Goal: Transaction & Acquisition: Obtain resource

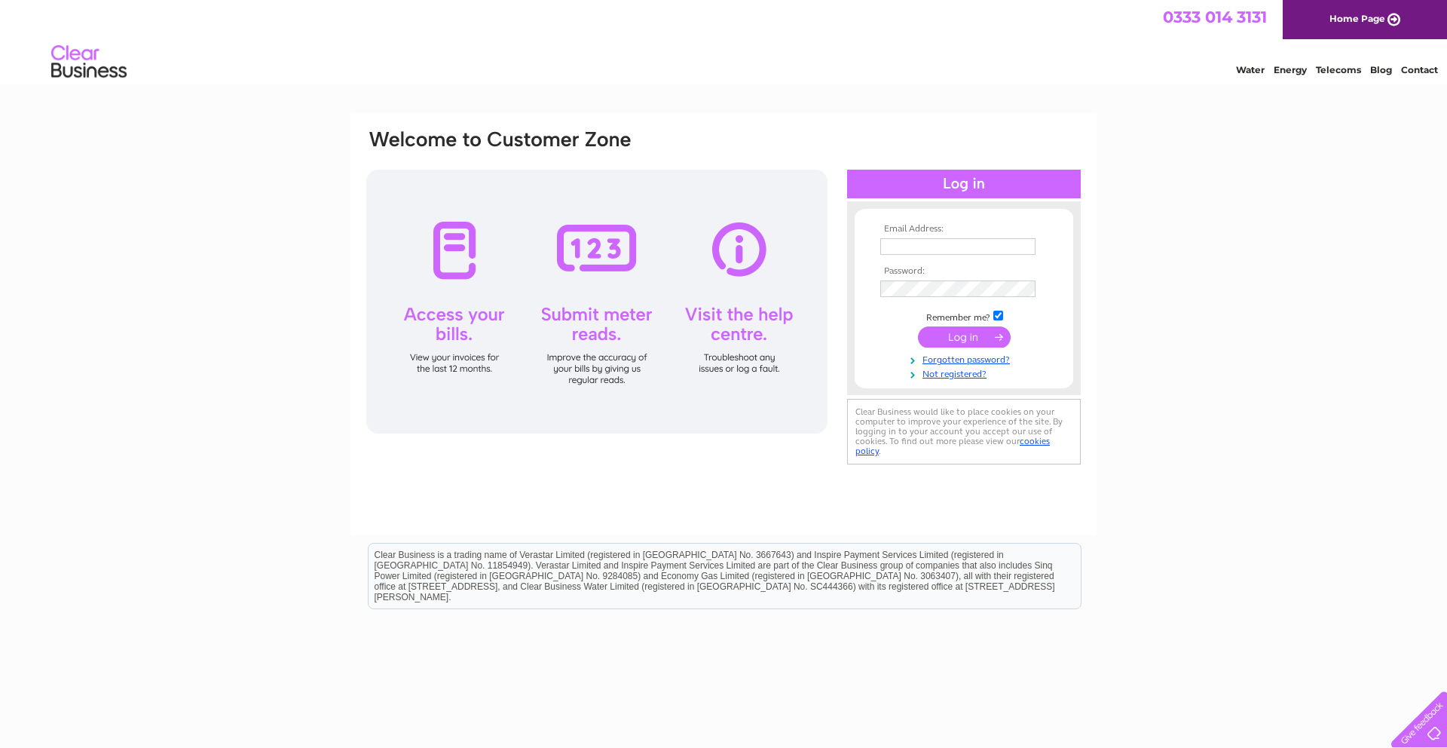
type input "mark.aggleton@nhs.scot"
click at [964, 341] on input "submit" at bounding box center [964, 336] width 93 height 21
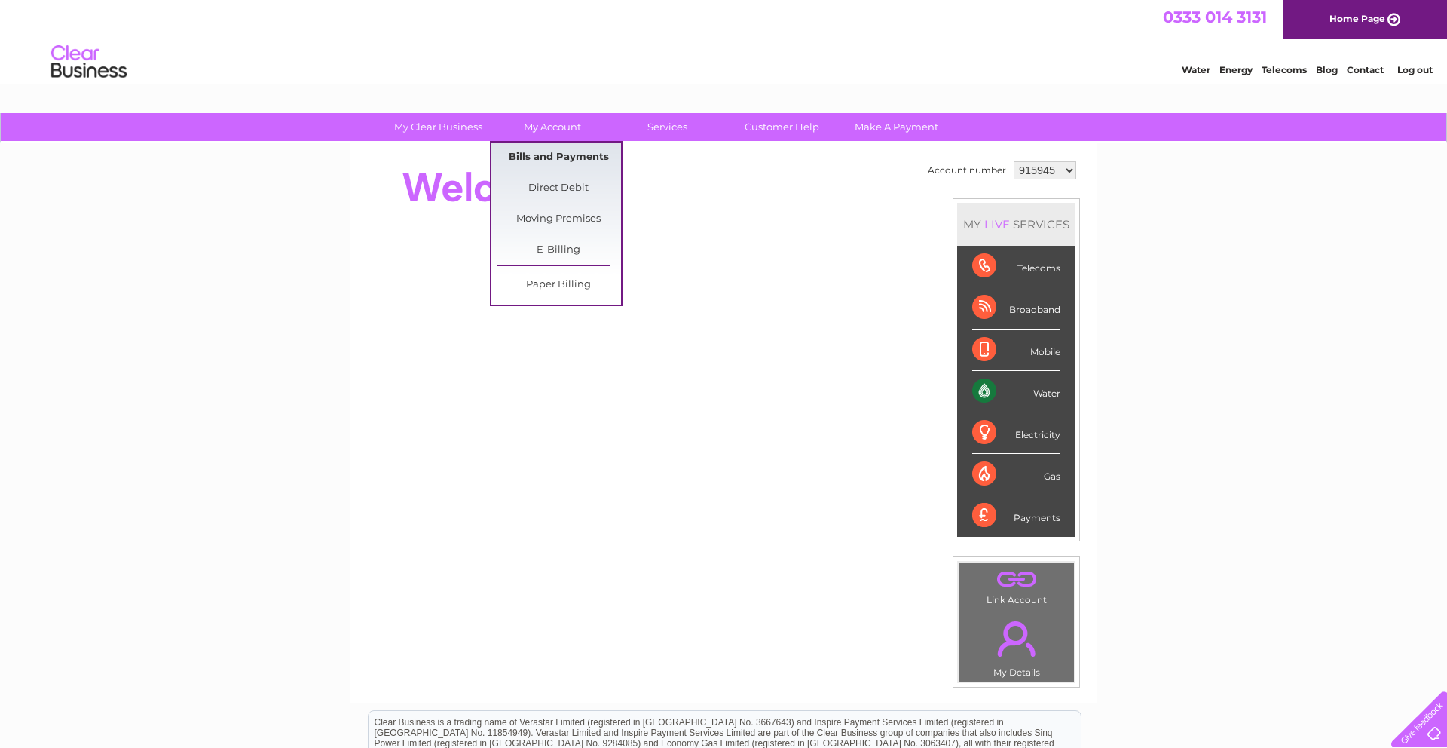
click at [557, 159] on link "Bills and Payments" at bounding box center [559, 157] width 124 height 30
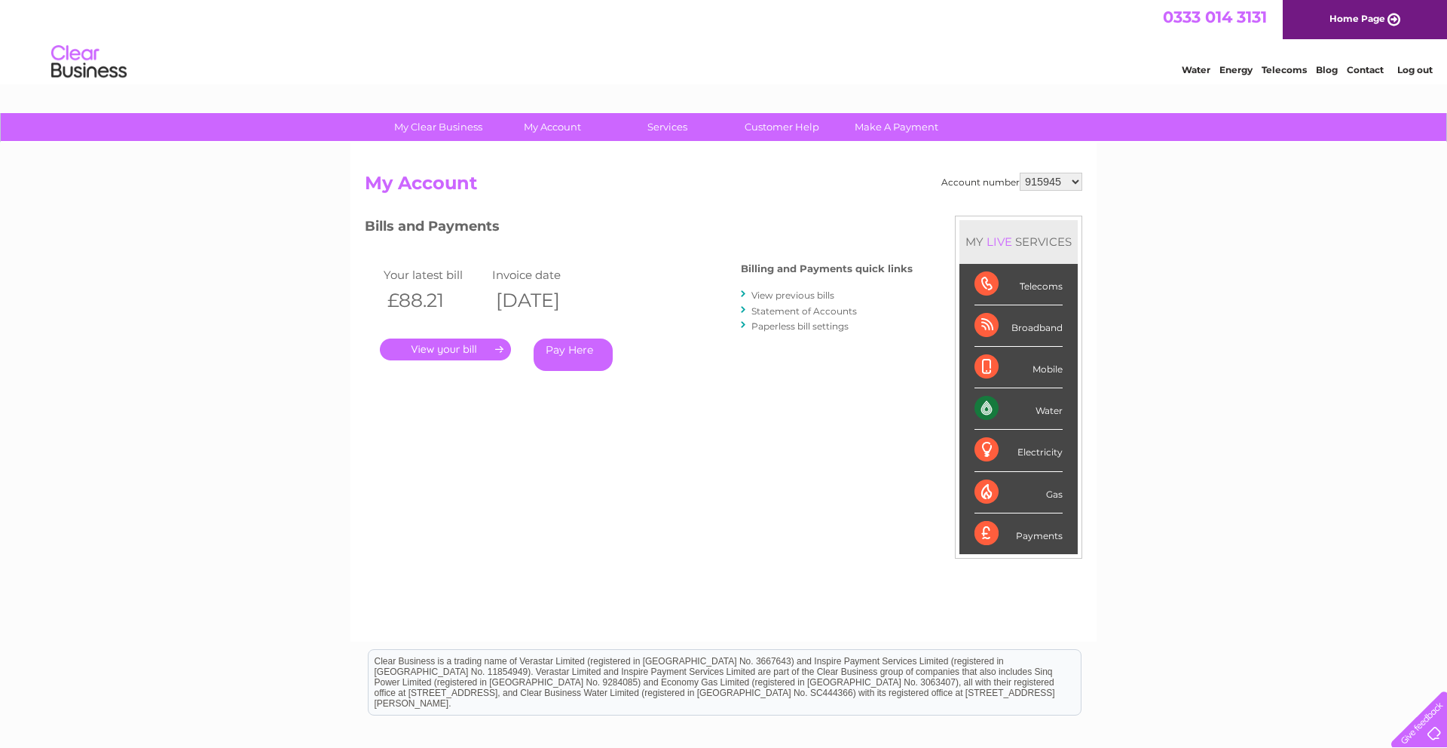
click at [789, 292] on link "View previous bills" at bounding box center [792, 294] width 83 height 11
click at [763, 295] on link "View previous bills" at bounding box center [792, 294] width 83 height 11
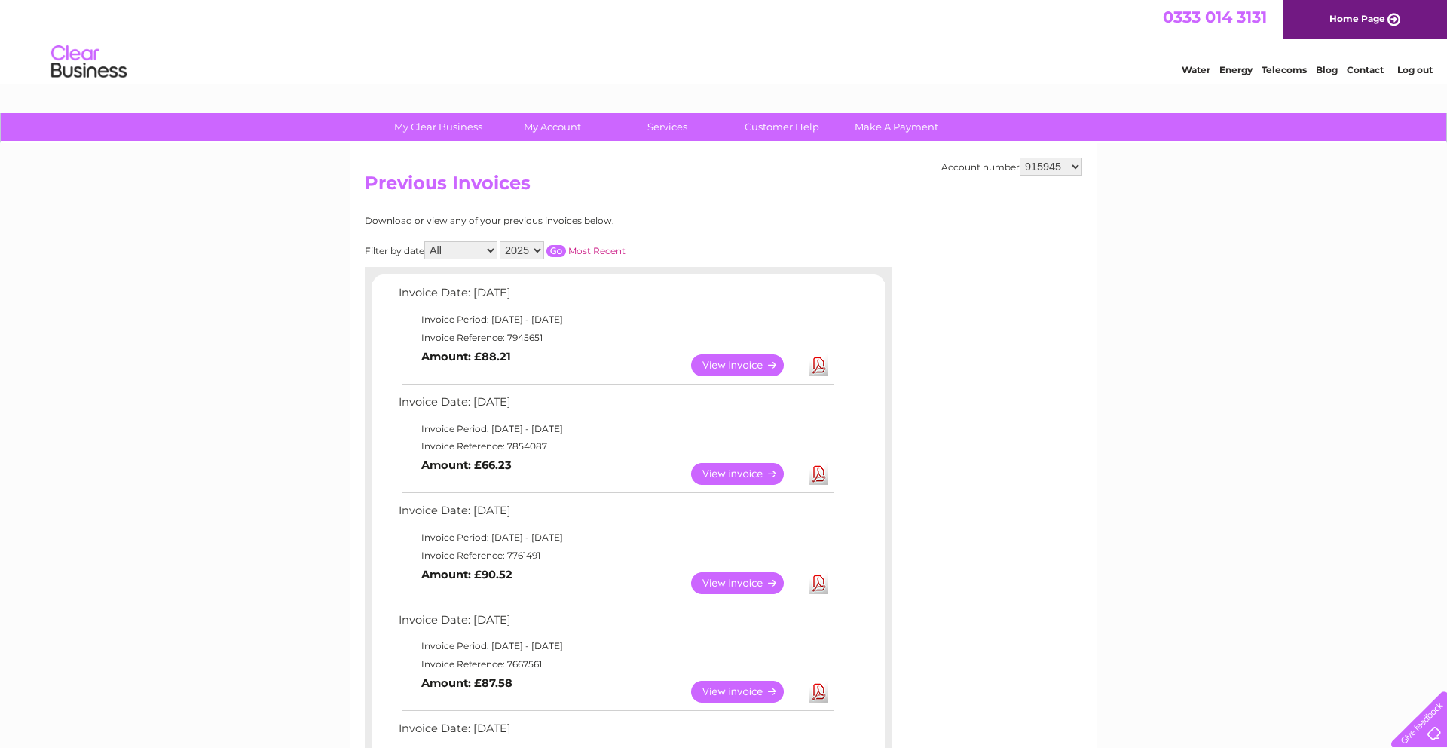
click at [753, 365] on link "View" at bounding box center [746, 365] width 111 height 22
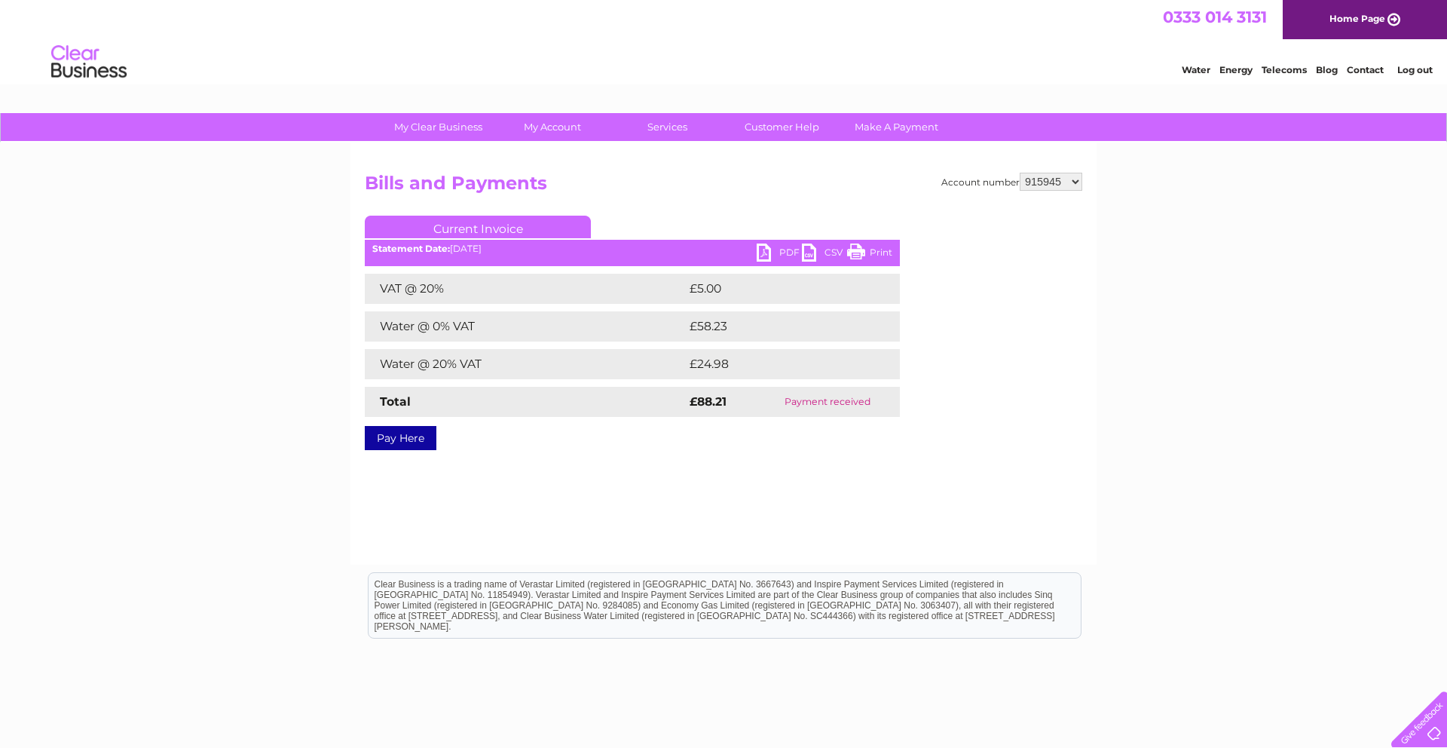
click at [761, 249] on link "PDF" at bounding box center [779, 254] width 45 height 22
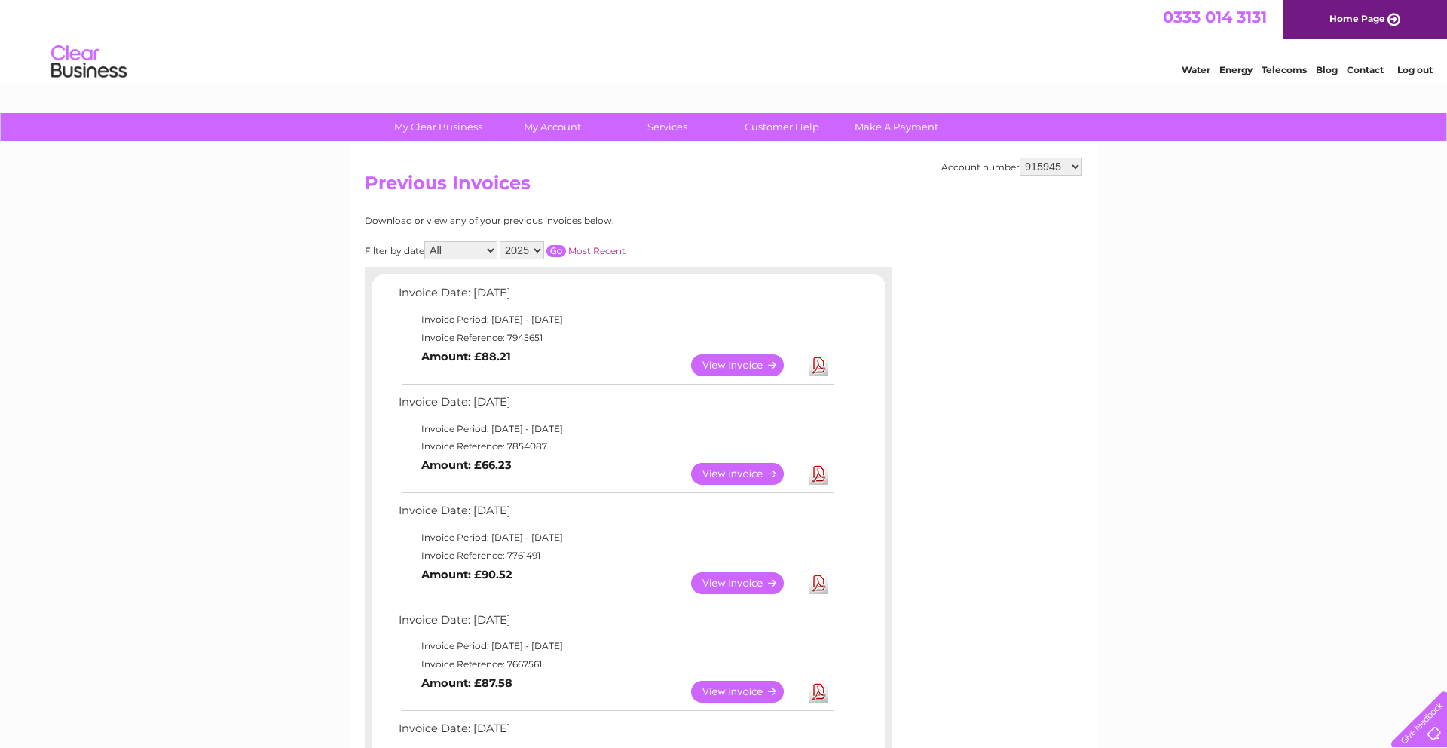
scroll to position [40, 0]
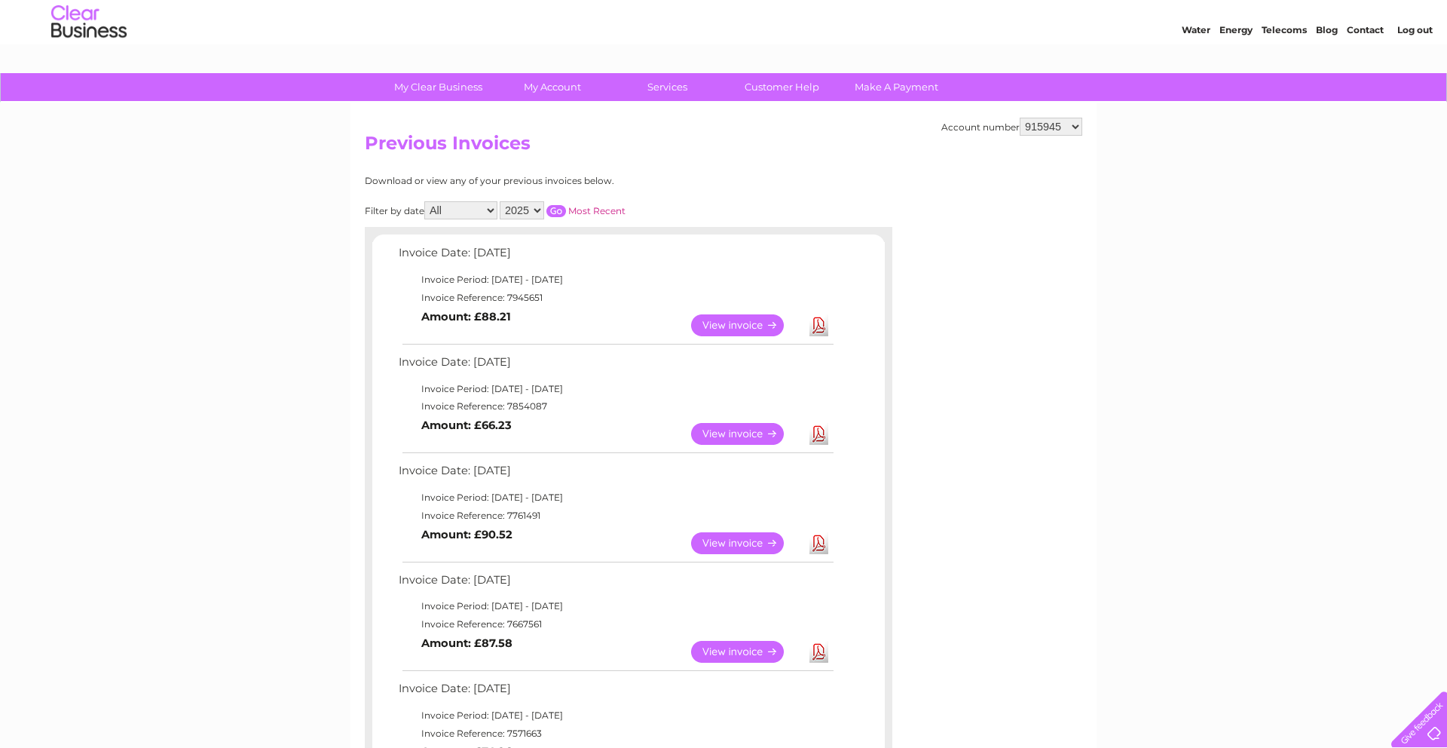
click at [723, 439] on link "View" at bounding box center [746, 434] width 111 height 22
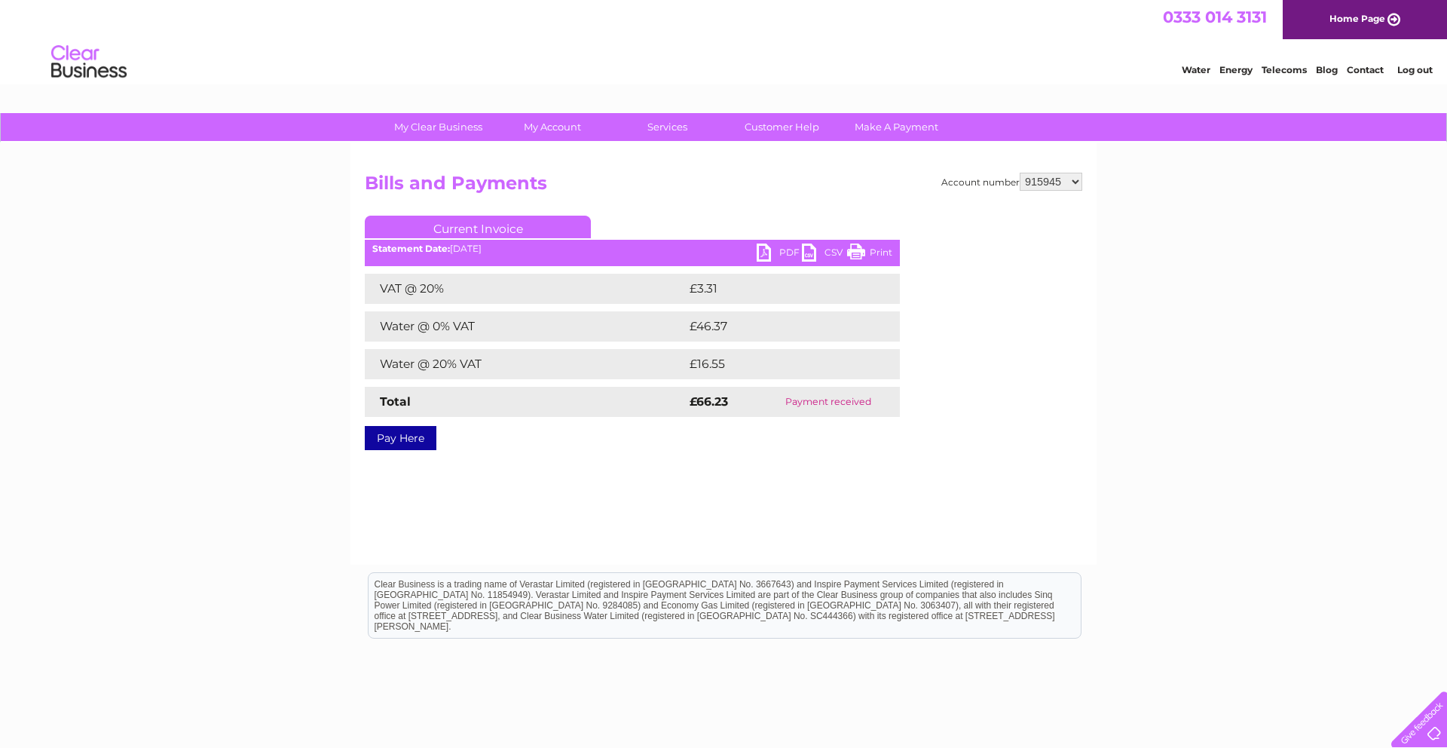
click at [770, 253] on link "PDF" at bounding box center [779, 254] width 45 height 22
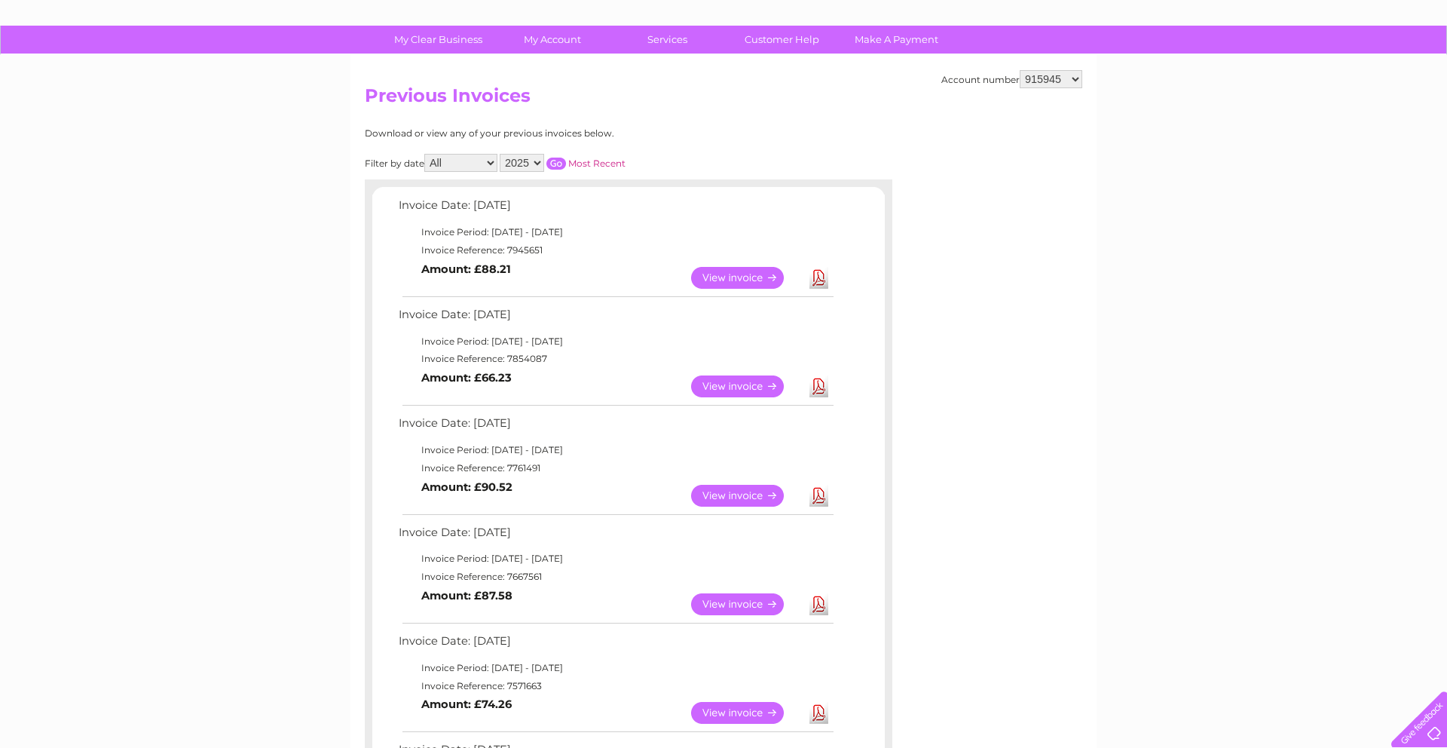
scroll to position [91, 0]
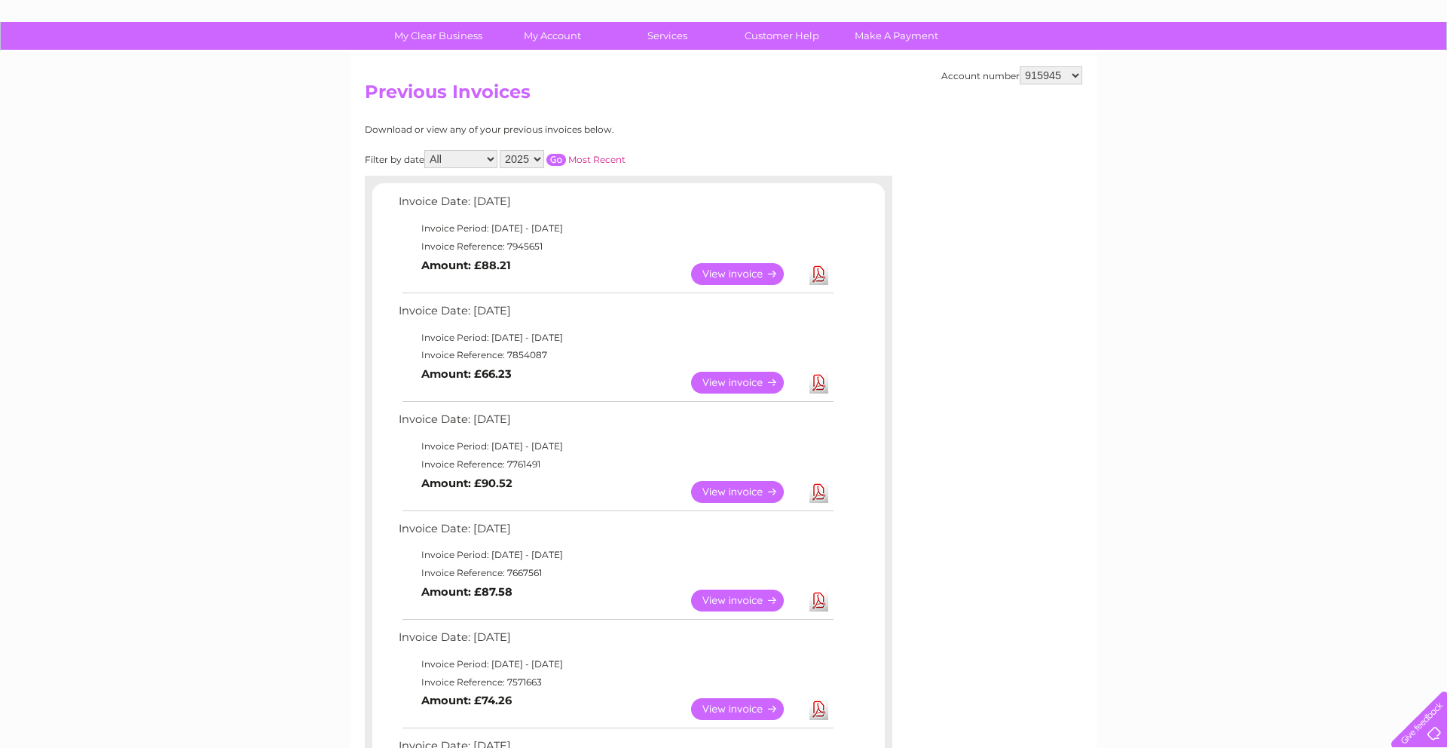
click at [733, 498] on link "View" at bounding box center [746, 492] width 111 height 22
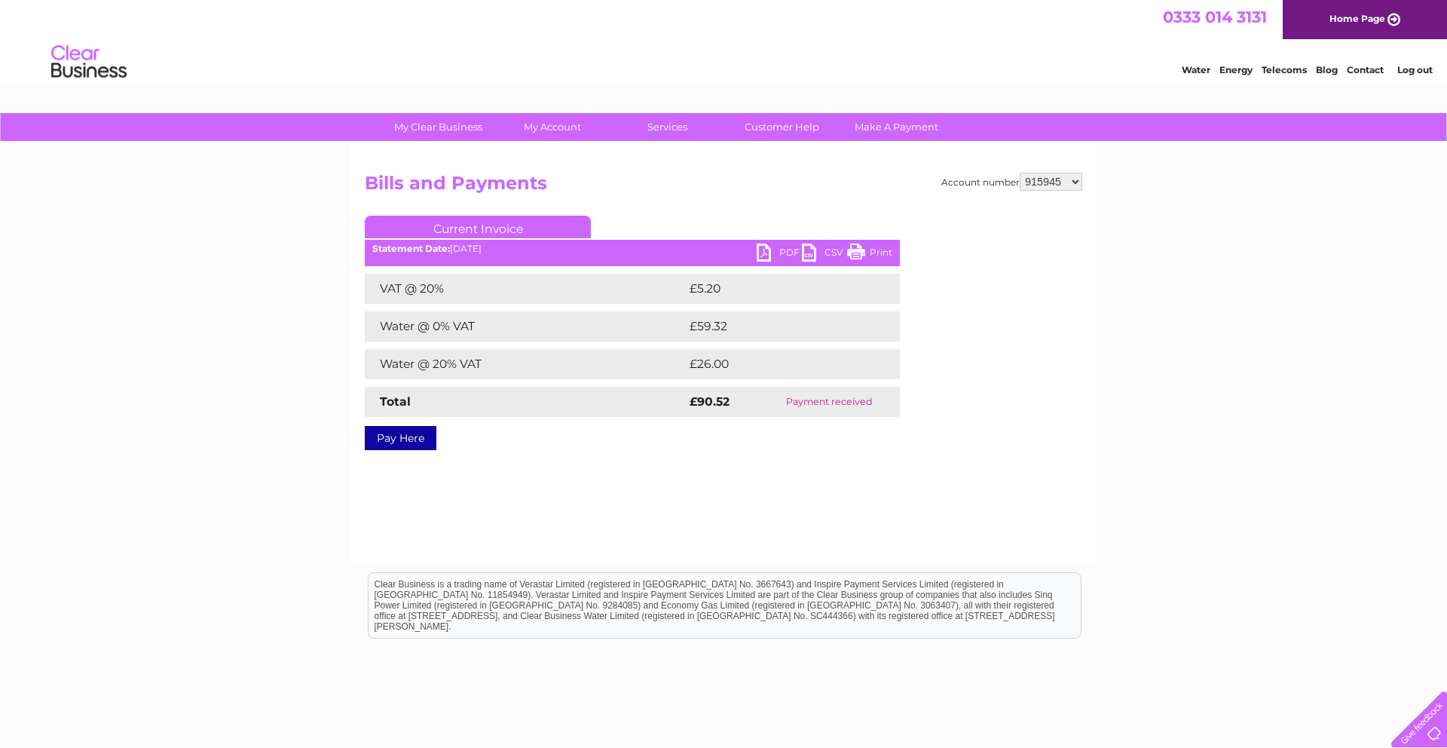
click at [776, 253] on link "PDF" at bounding box center [779, 254] width 45 height 22
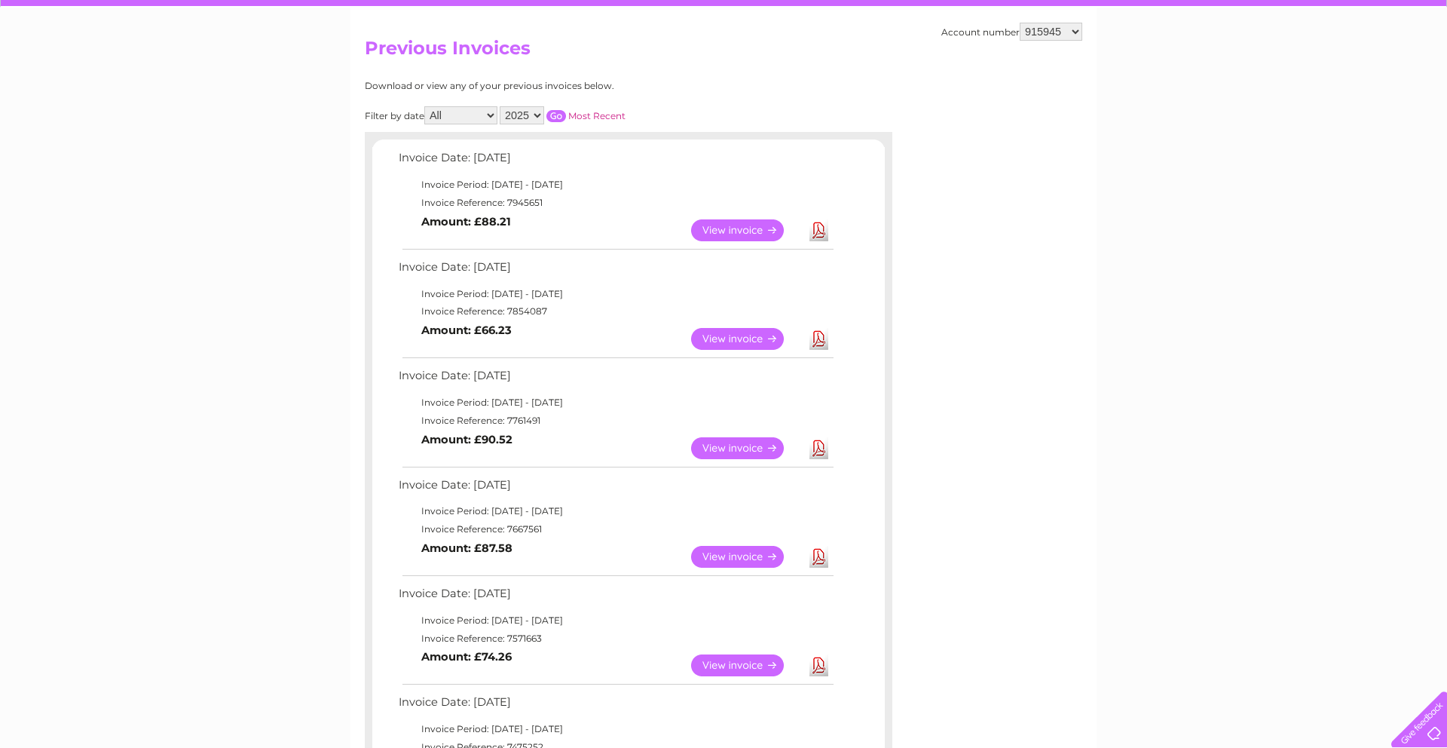
scroll to position [152, 0]
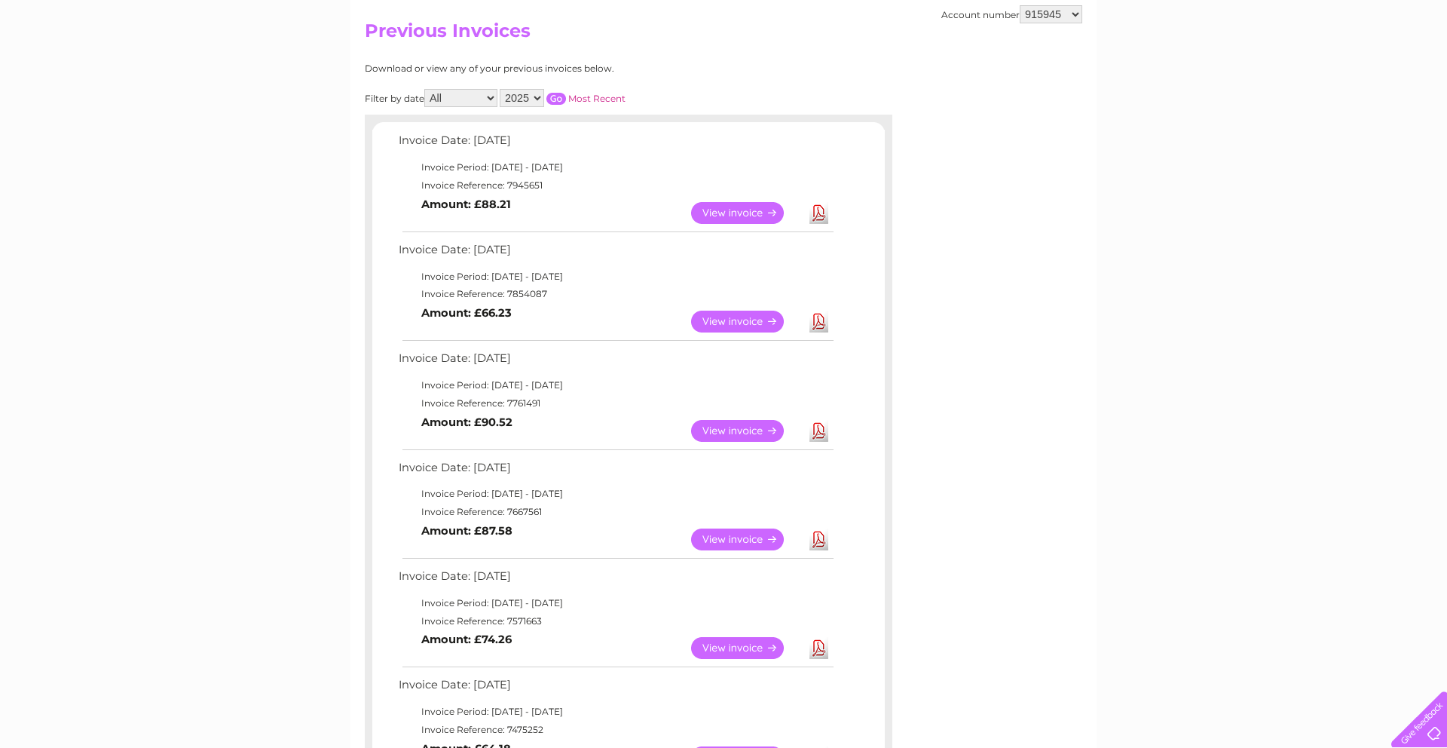
click at [720, 540] on link "View" at bounding box center [746, 539] width 111 height 22
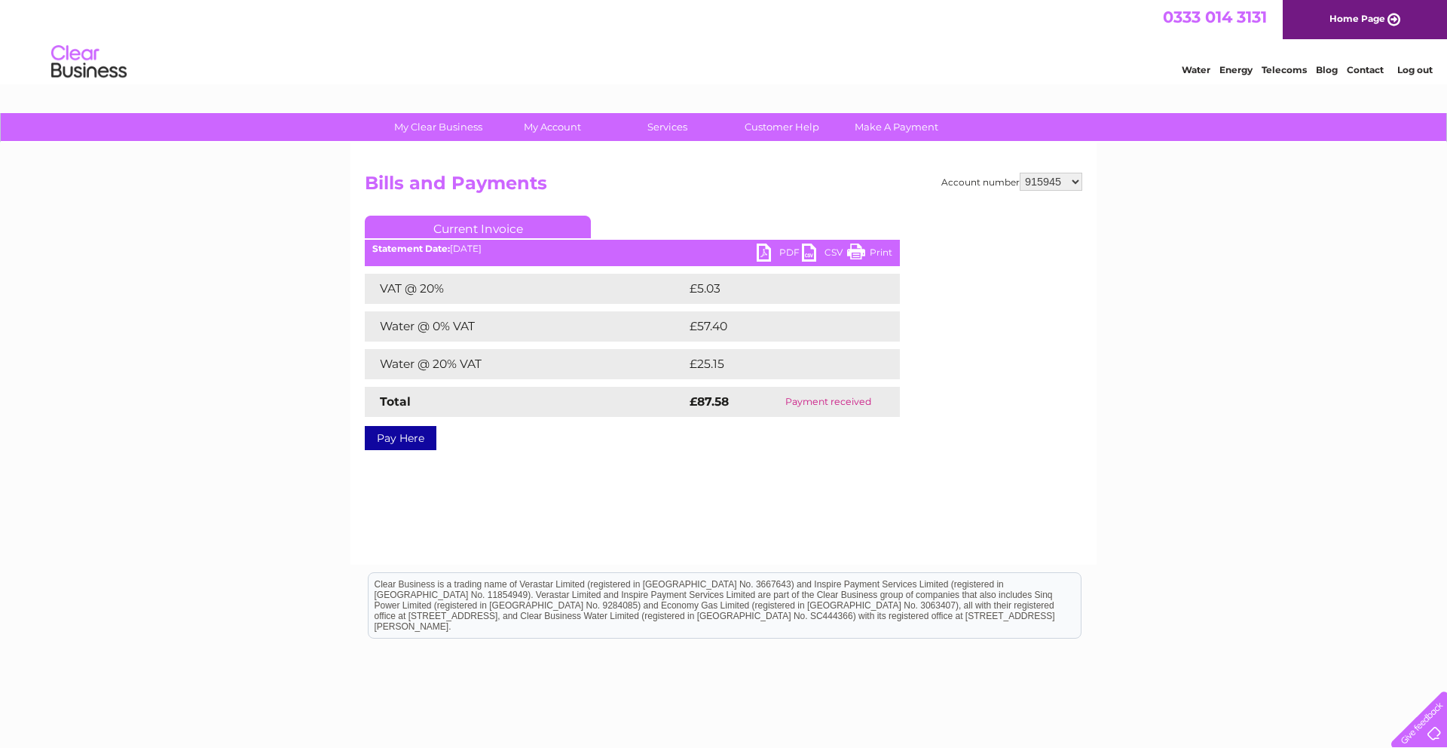
click at [745, 253] on div "Statement Date: 02/05/2025" at bounding box center [632, 248] width 535 height 11
click at [757, 252] on link "PDF" at bounding box center [779, 254] width 45 height 22
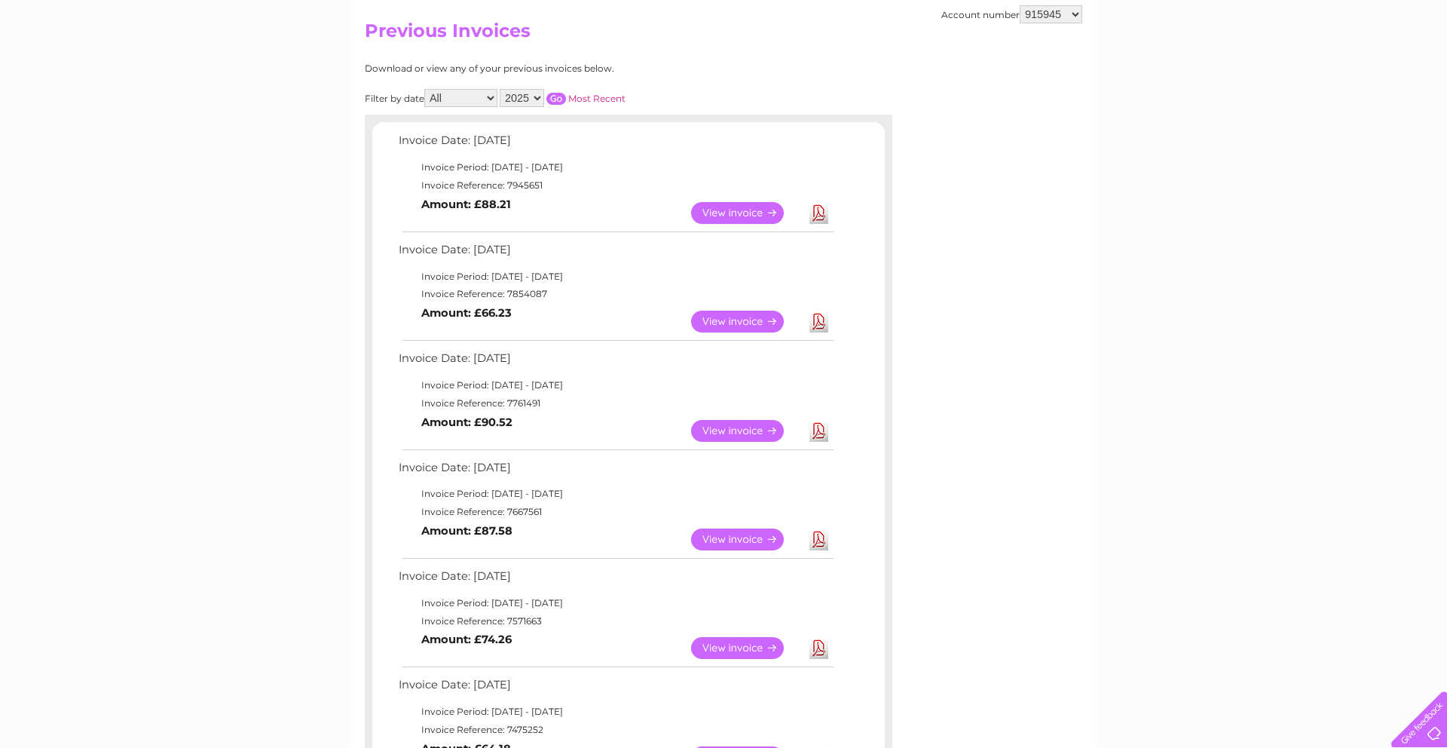
click at [711, 659] on td "View" at bounding box center [746, 647] width 118 height 29
click at [728, 644] on link "View" at bounding box center [746, 648] width 111 height 22
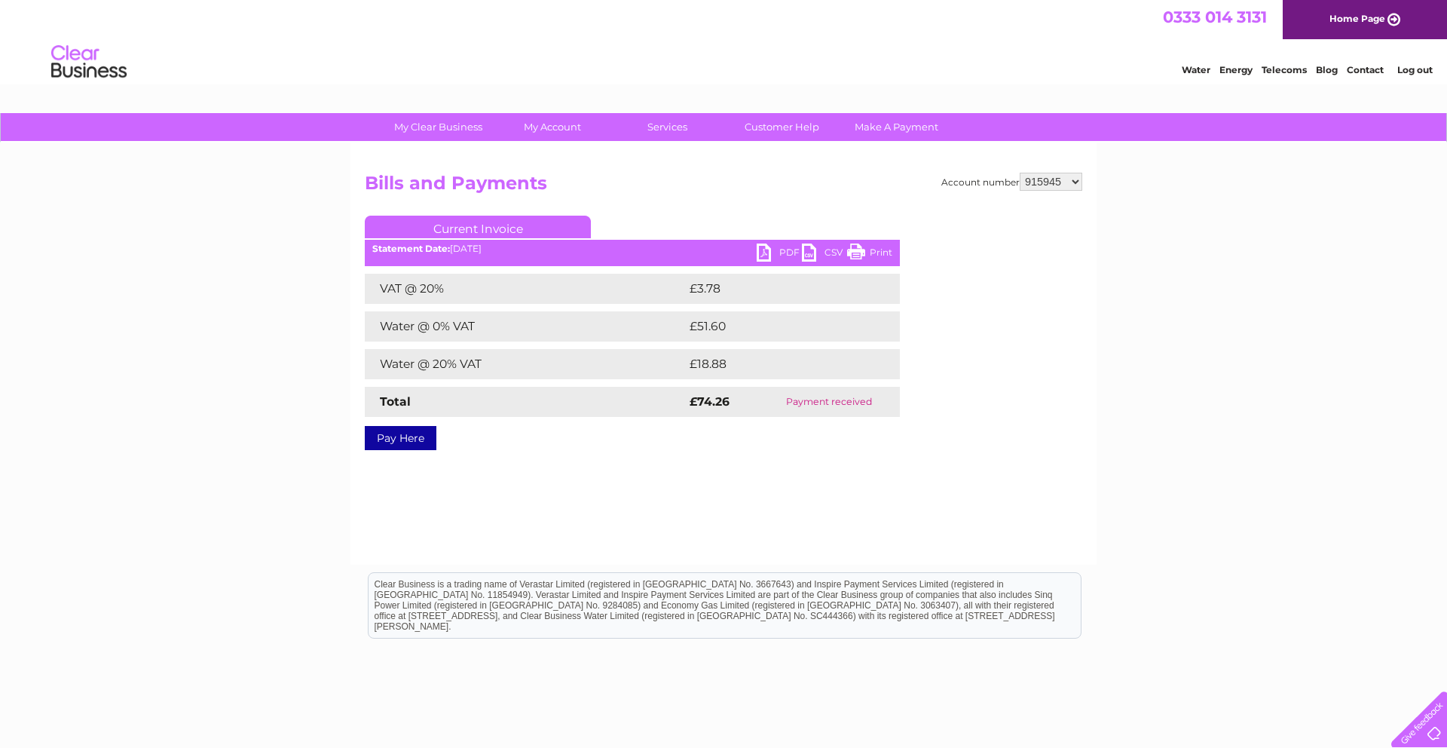
click at [783, 253] on link "PDF" at bounding box center [779, 254] width 45 height 22
